Goal: Task Accomplishment & Management: Use online tool/utility

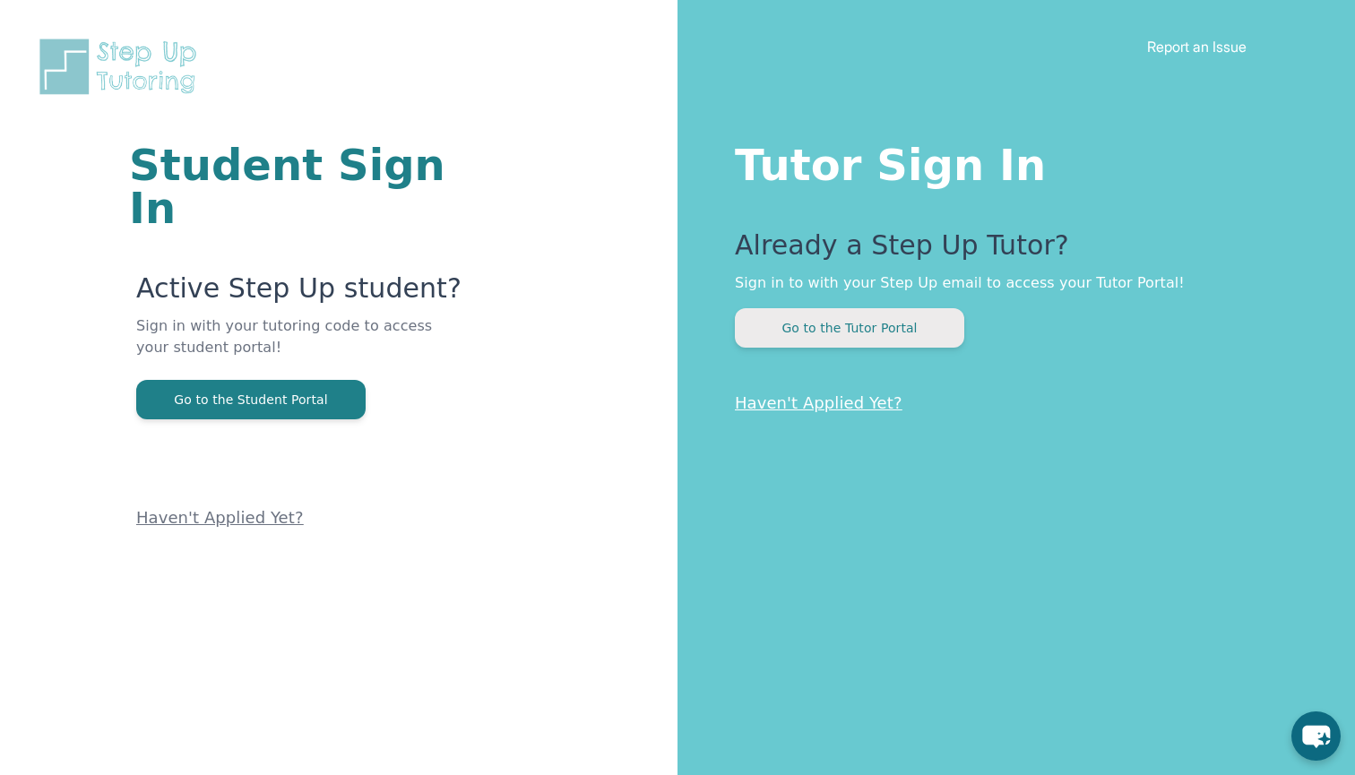
click at [792, 326] on button "Go to the Tutor Portal" at bounding box center [849, 327] width 229 height 39
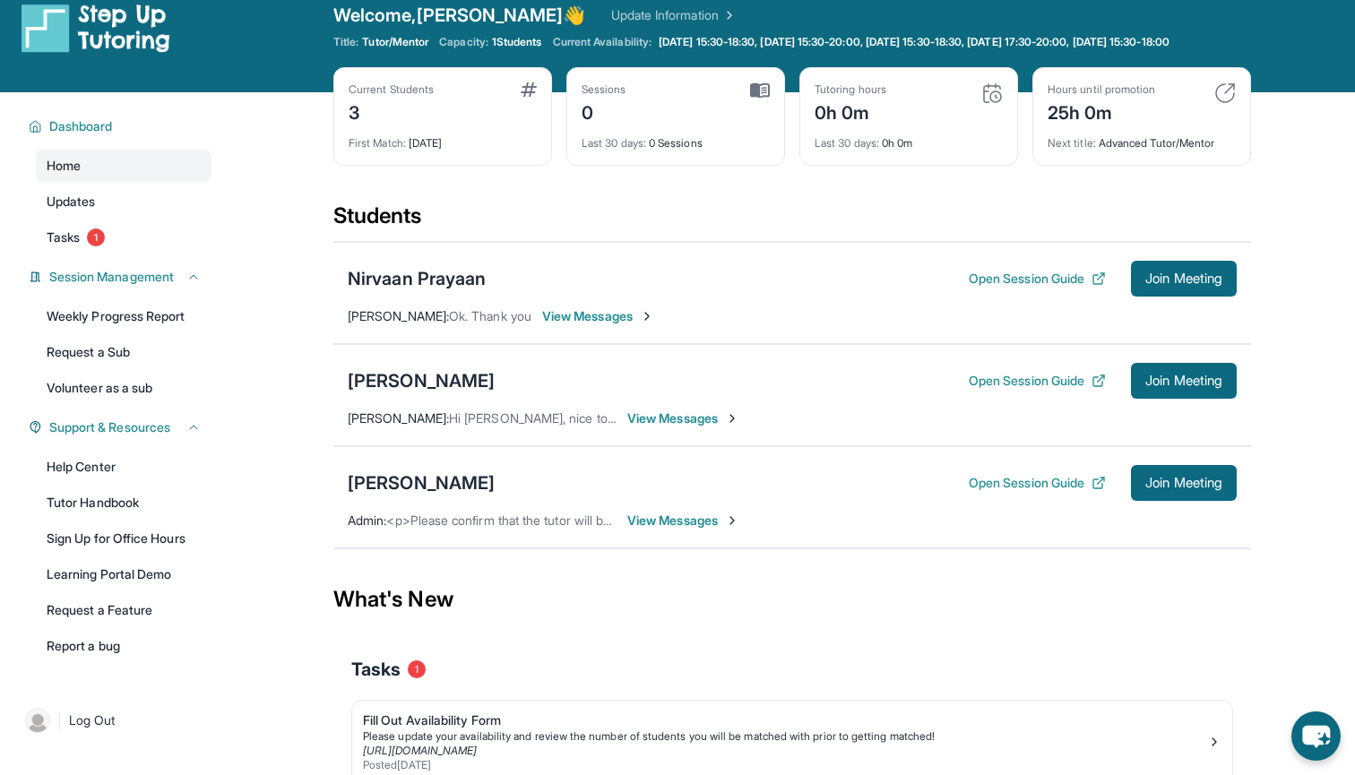
scroll to position [27, 0]
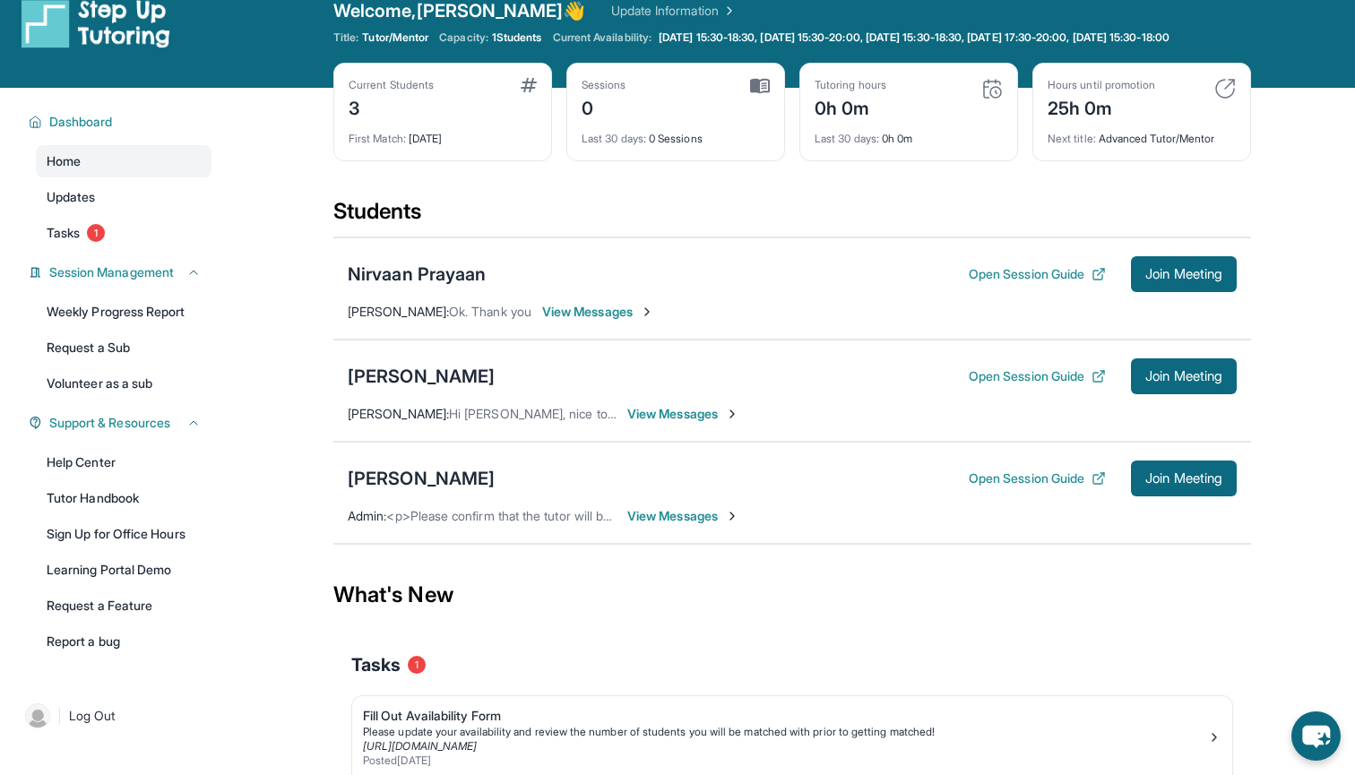
click at [532, 92] on img at bounding box center [529, 85] width 16 height 14
click at [463, 146] on div "First Match : [DATE]" at bounding box center [443, 133] width 188 height 25
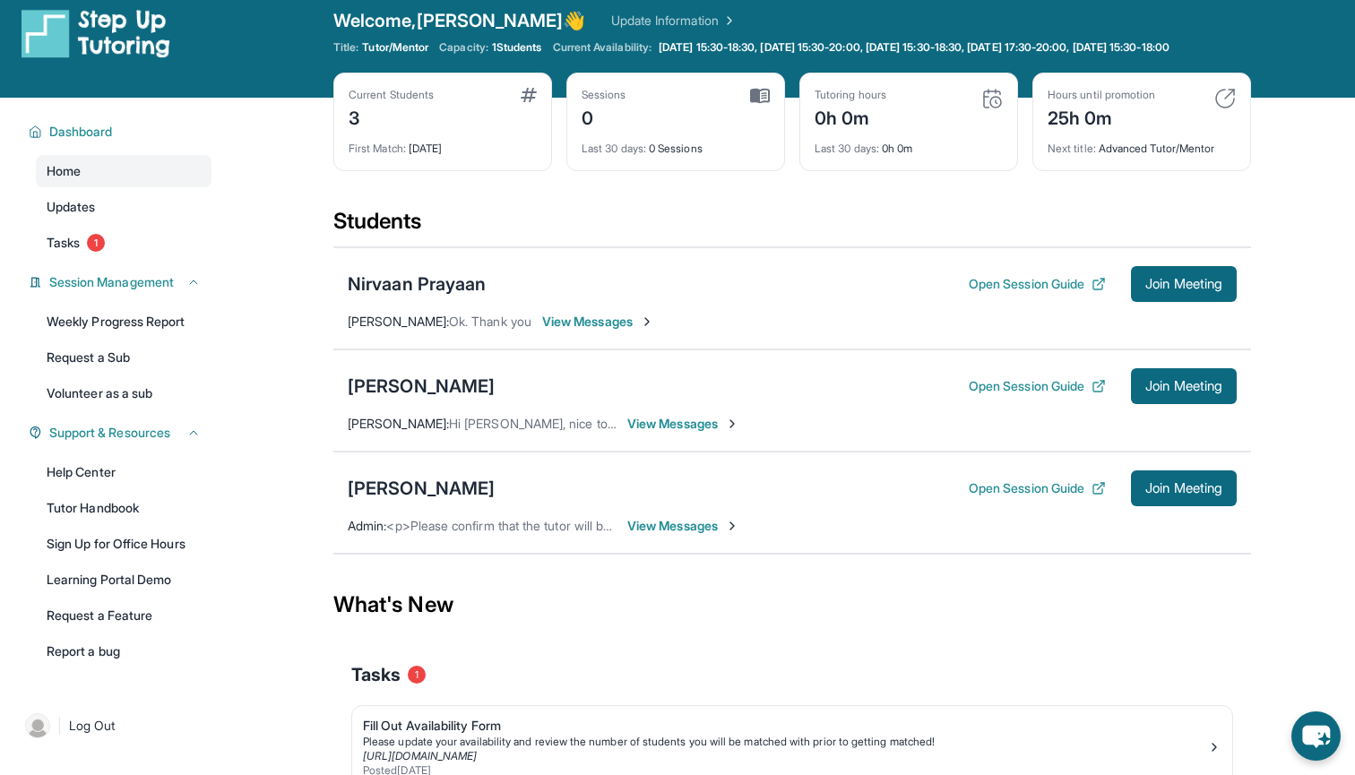
scroll to position [7, 0]
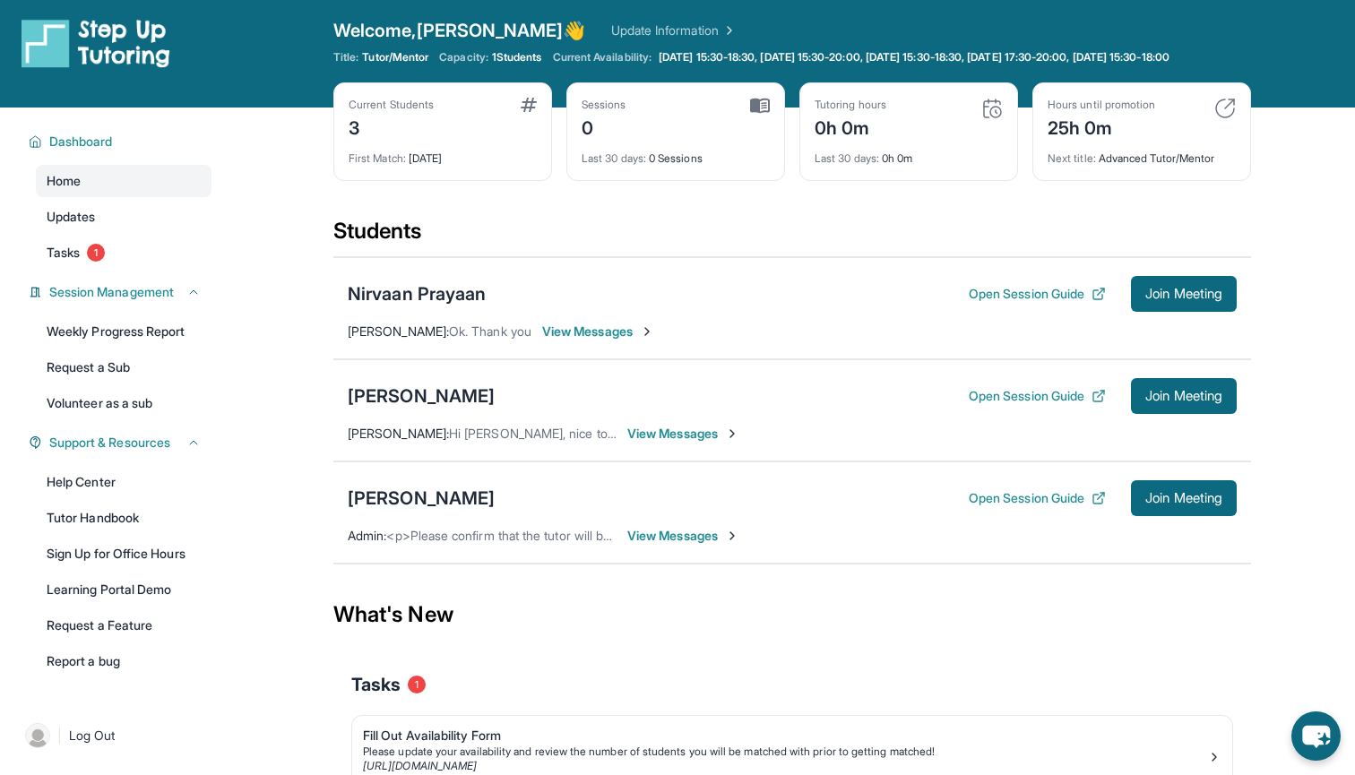
click at [510, 53] on span "1 Students" at bounding box center [517, 57] width 50 height 14
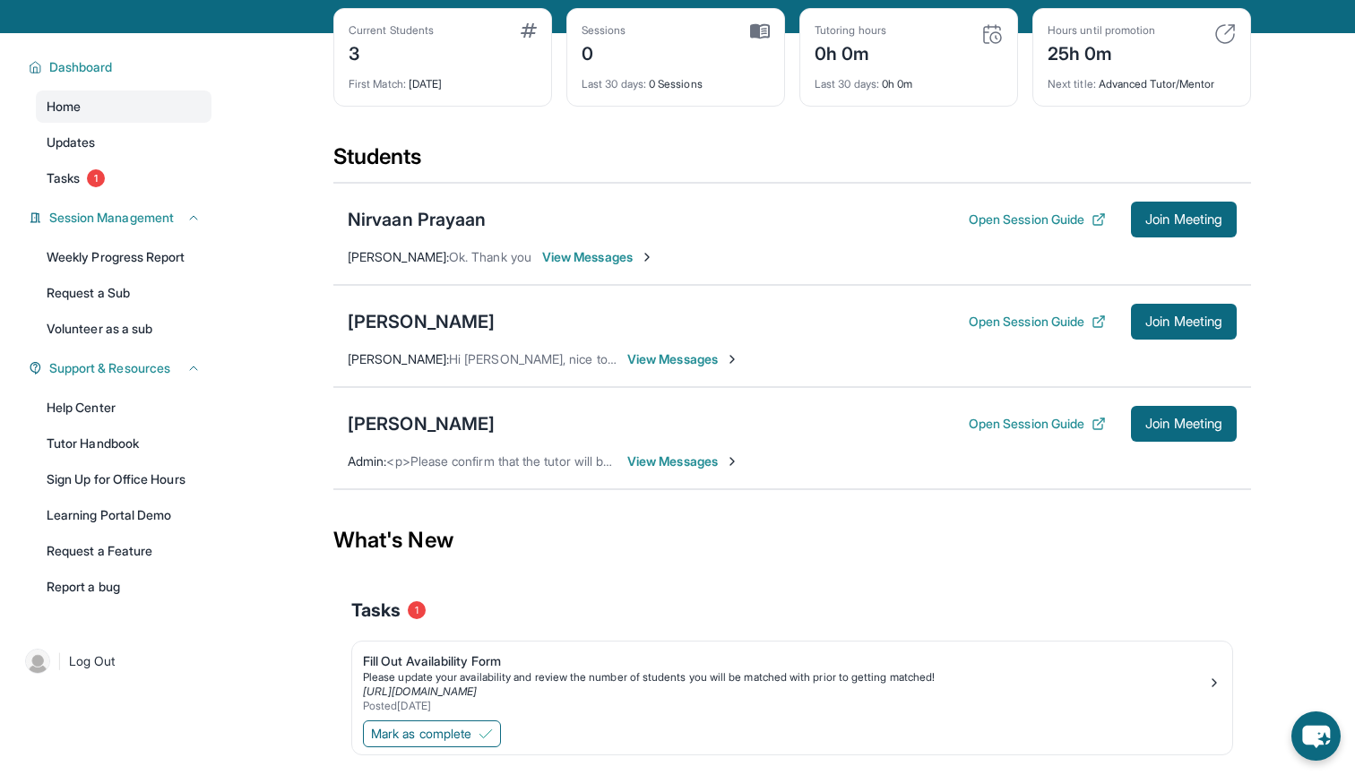
scroll to position [70, 0]
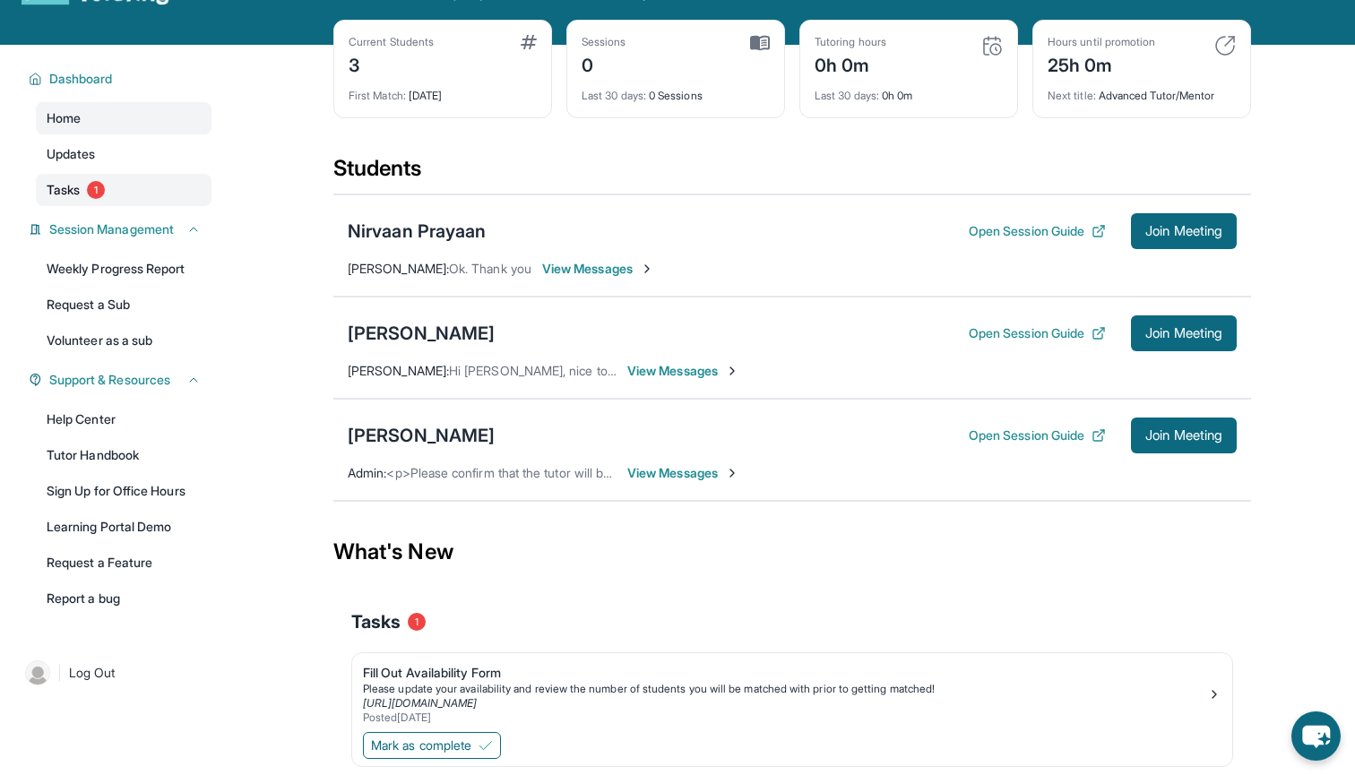
click at [149, 203] on link "Tasks 1" at bounding box center [124, 190] width 176 height 32
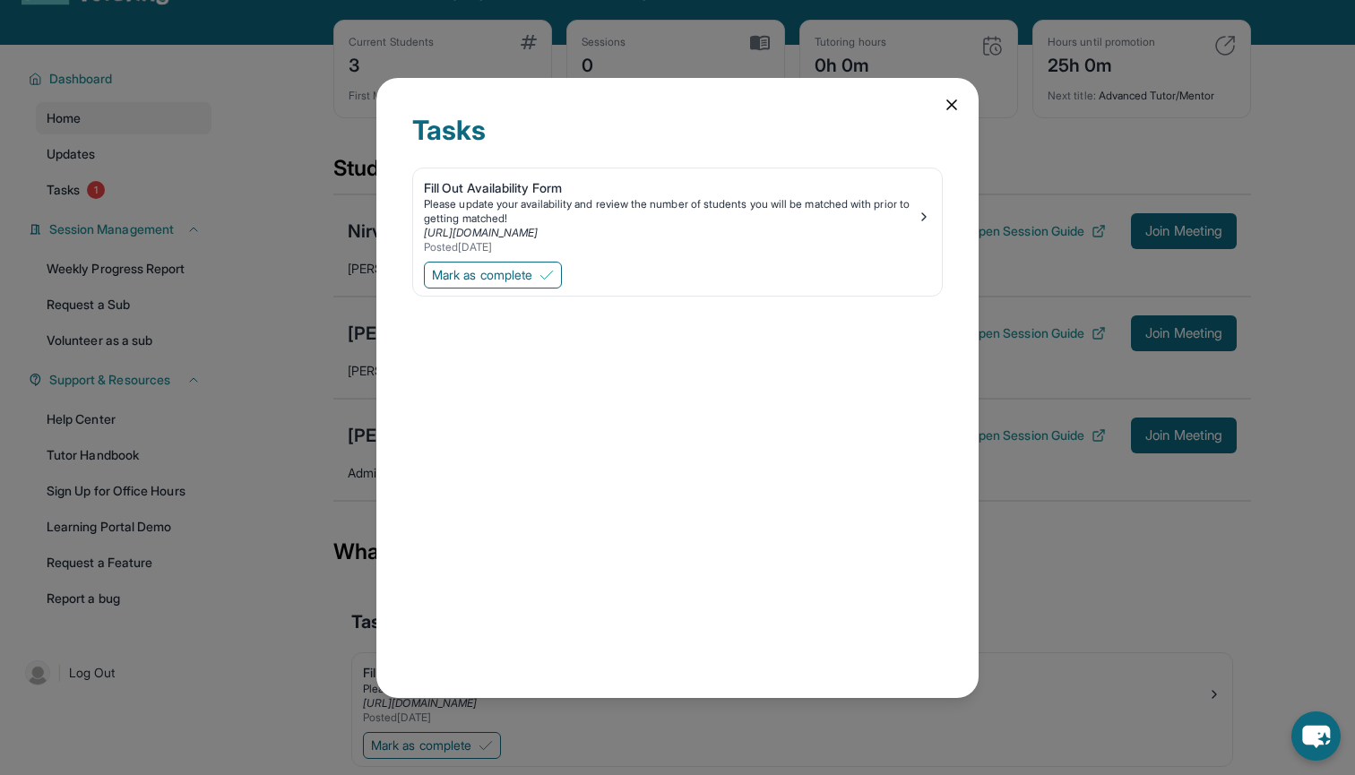
click at [956, 112] on icon at bounding box center [952, 105] width 18 height 18
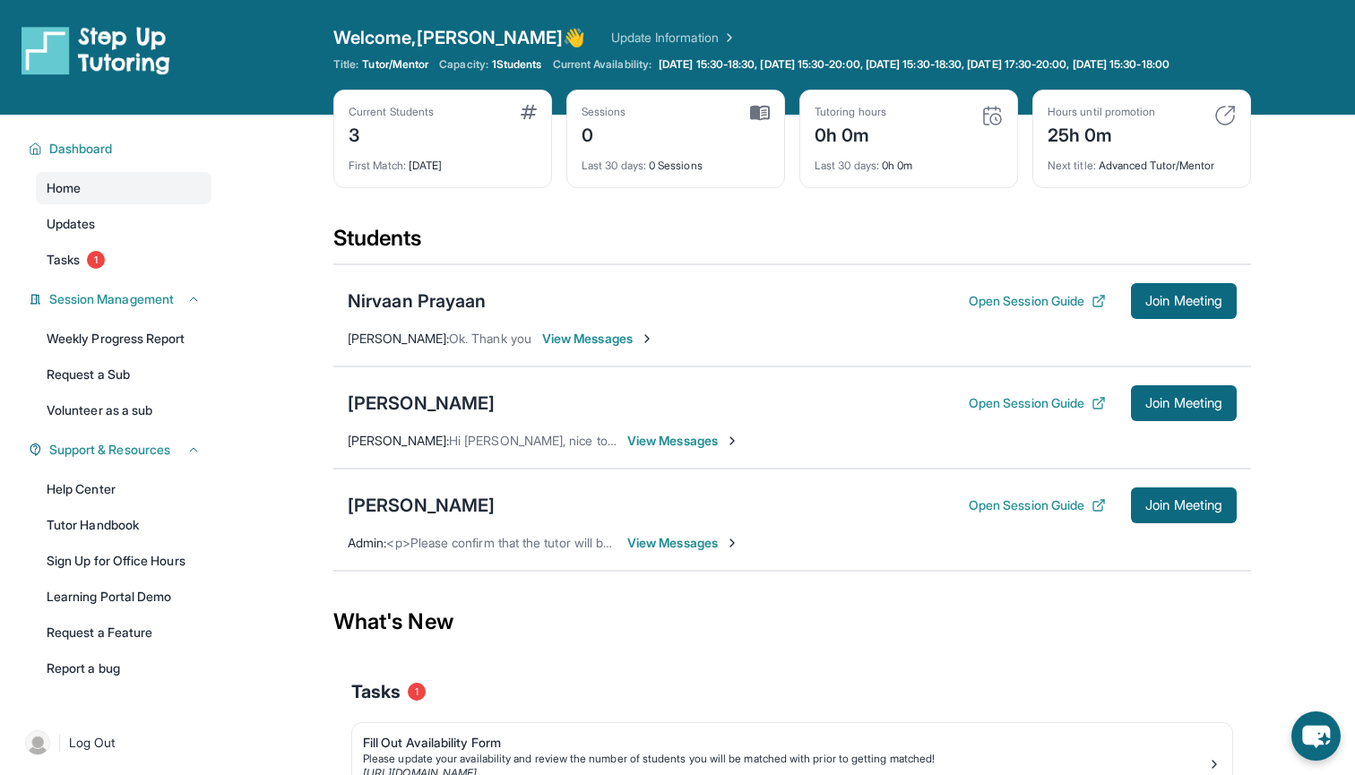
scroll to position [0, 0]
click at [1047, 511] on button "Open Session Guide" at bounding box center [1037, 506] width 137 height 18
click at [717, 450] on span "View Messages" at bounding box center [683, 441] width 112 height 18
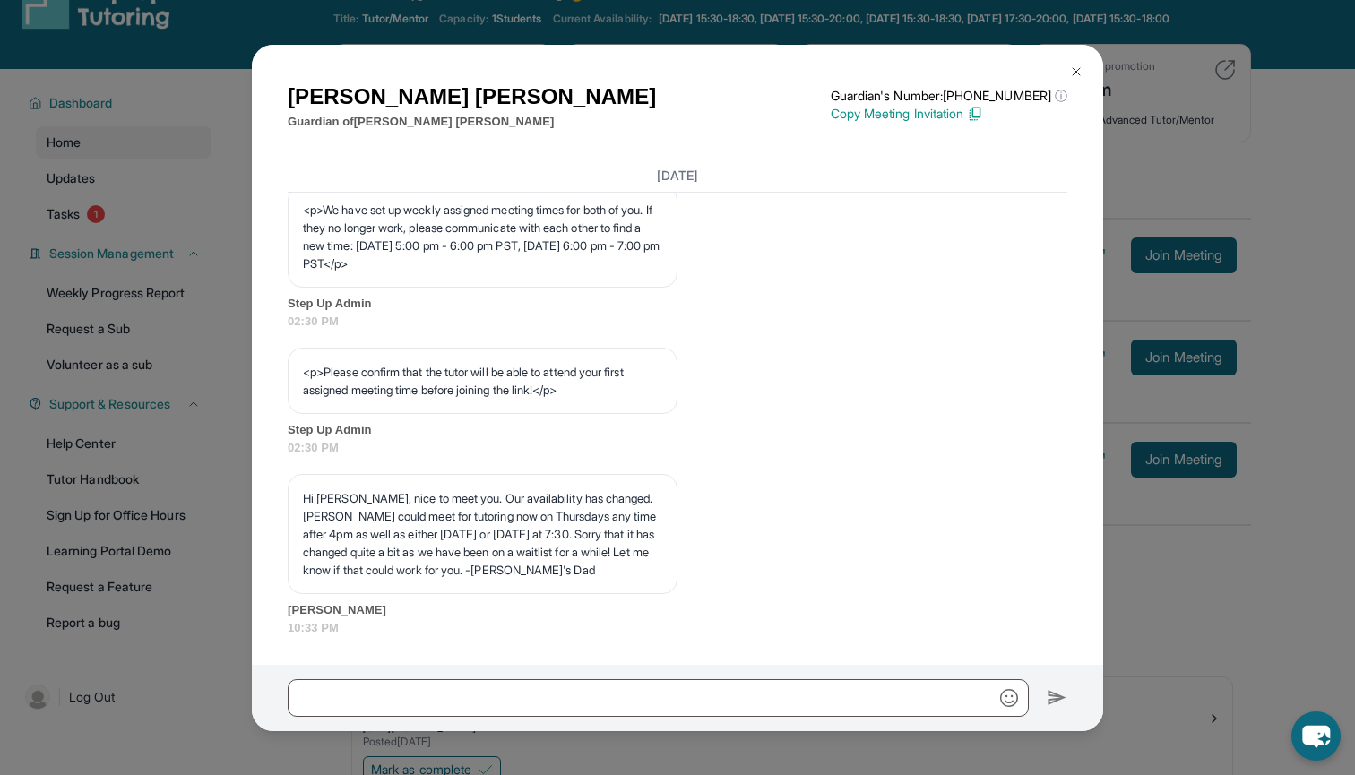
scroll to position [1041, 0]
click at [1237, 112] on div "[PERSON_NAME] Guardian of [PERSON_NAME] Guardian's Number: [PHONE_NUMBER] ⓘ Thi…" at bounding box center [677, 387] width 1355 height 775
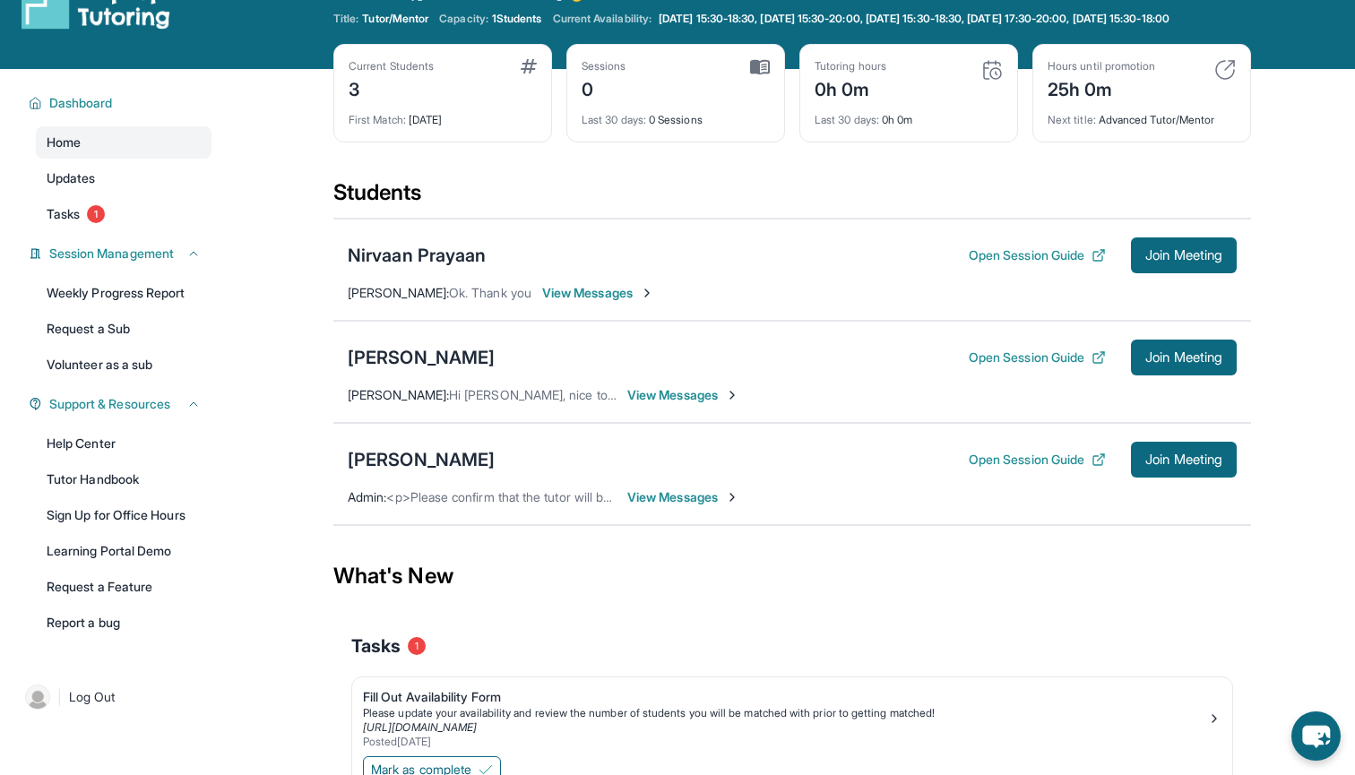
click at [581, 302] on span "View Messages" at bounding box center [598, 293] width 112 height 18
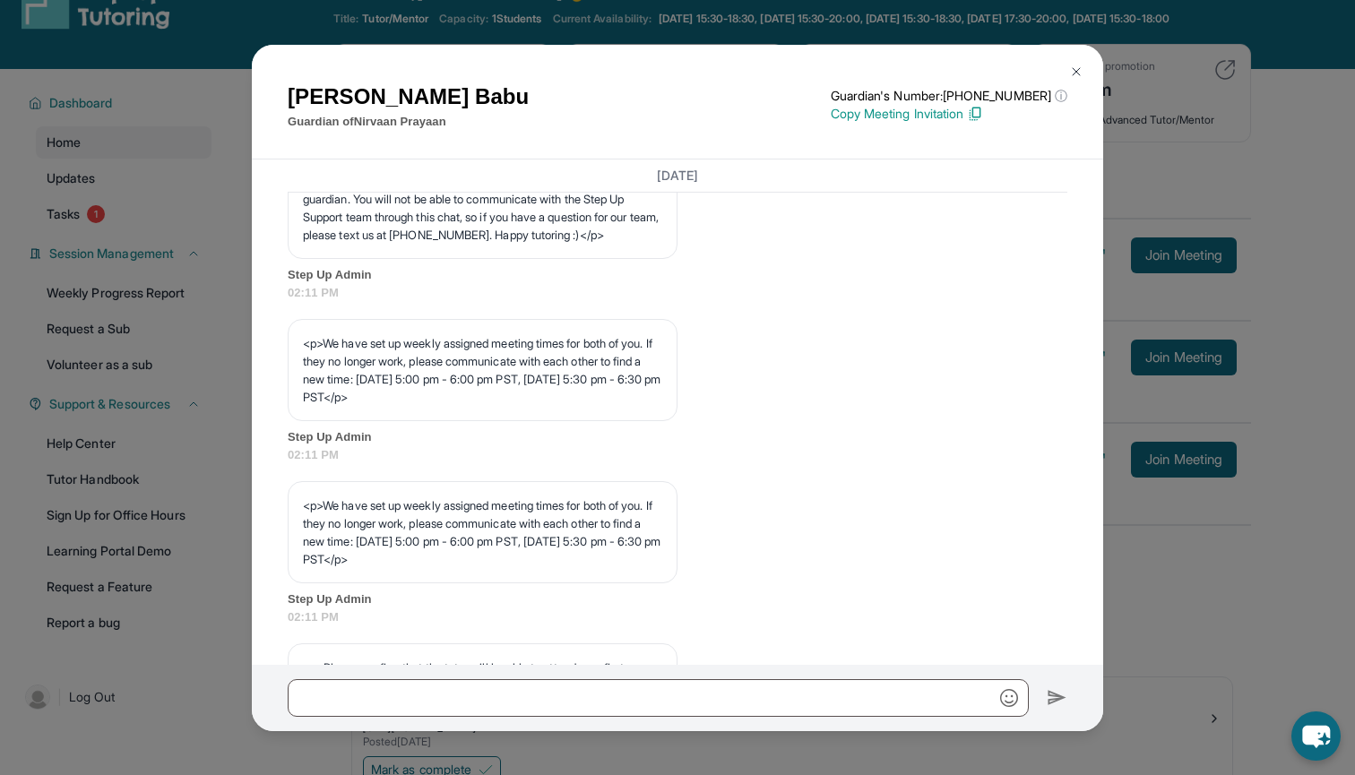
scroll to position [749, 0]
